Goal: Task Accomplishment & Management: Manage account settings

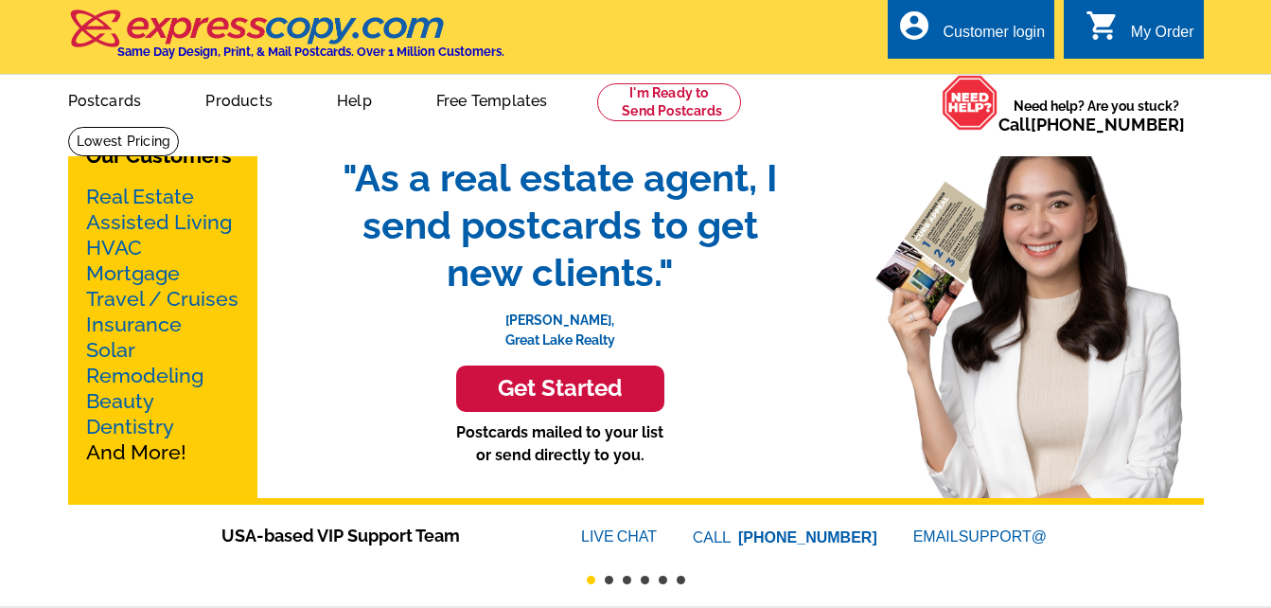
click at [1027, 27] on div "Customer login" at bounding box center [994, 37] width 102 height 27
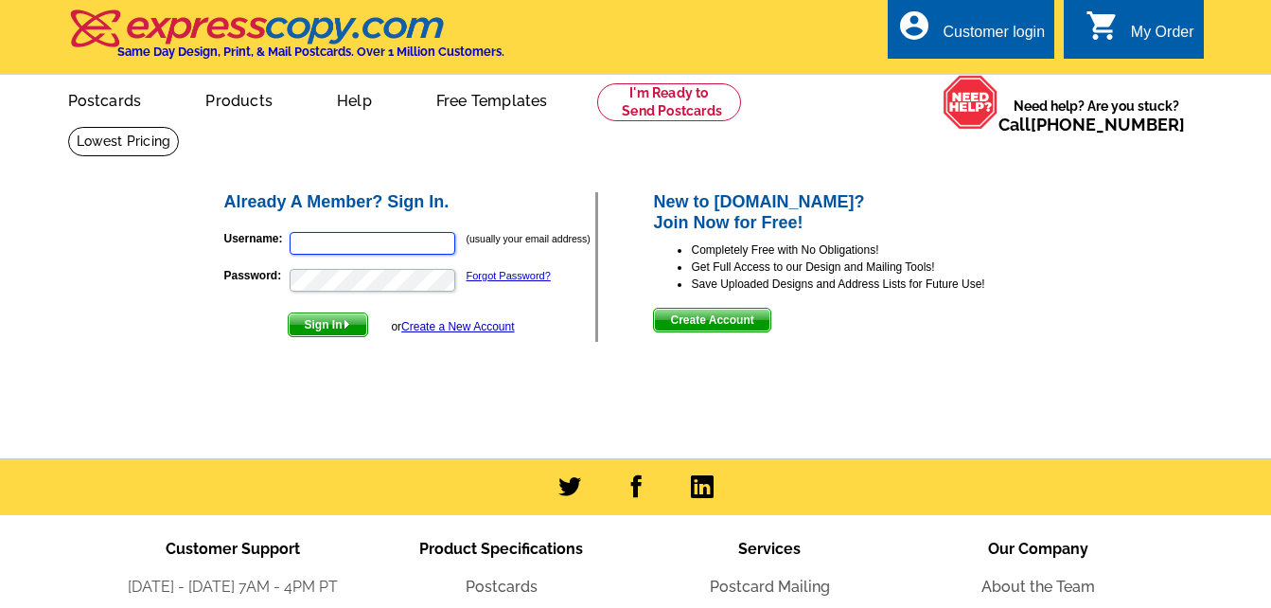
click at [386, 247] on input "Username:" at bounding box center [373, 243] width 166 height 23
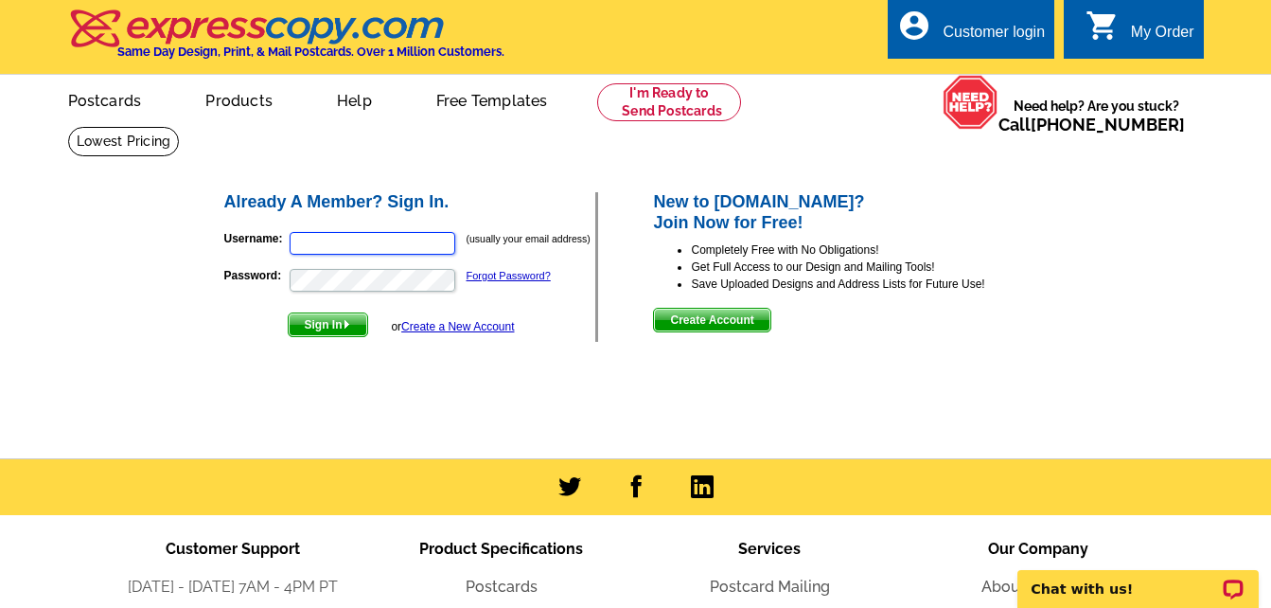
type input "[EMAIL_ADDRESS][DOMAIN_NAME]"
click at [346, 326] on img "submit" at bounding box center [347, 324] width 9 height 9
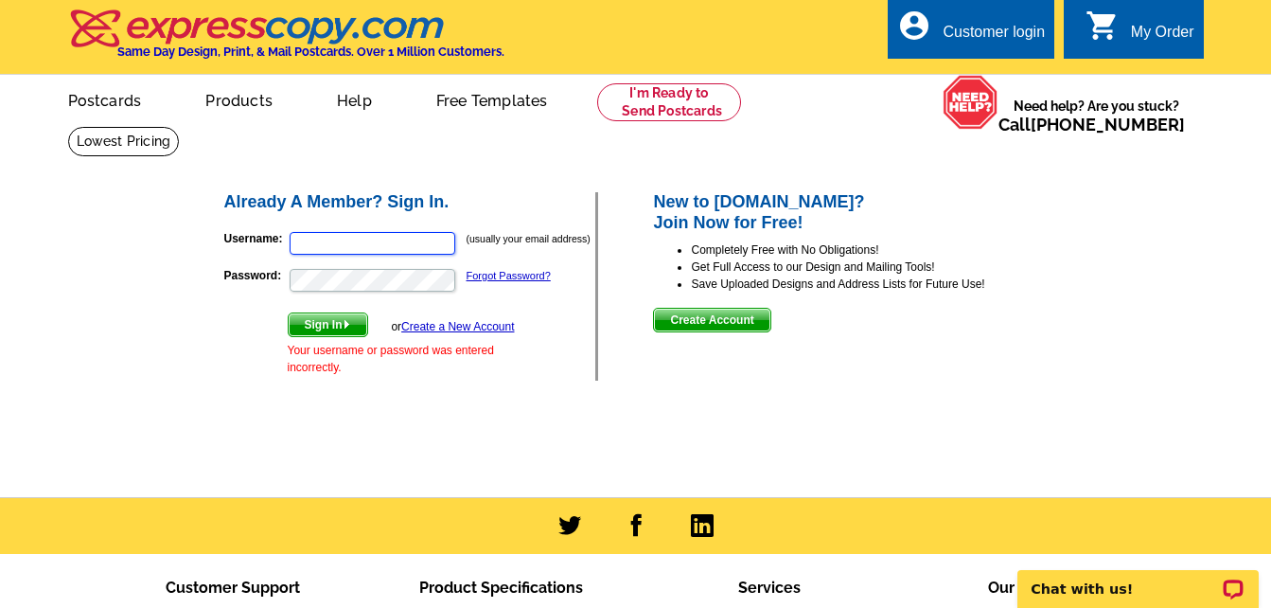
click at [438, 243] on input "Username:" at bounding box center [373, 243] width 166 height 23
type input "diane7362@aol.com"
click at [331, 320] on span "Sign In" at bounding box center [328, 324] width 79 height 23
